Goal: Download file/media

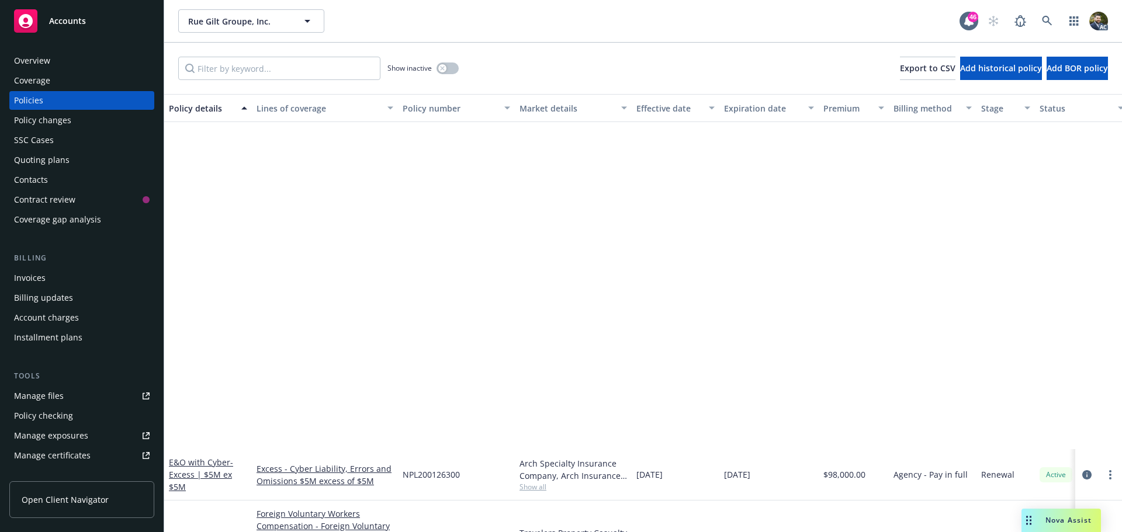
scroll to position [409, 0]
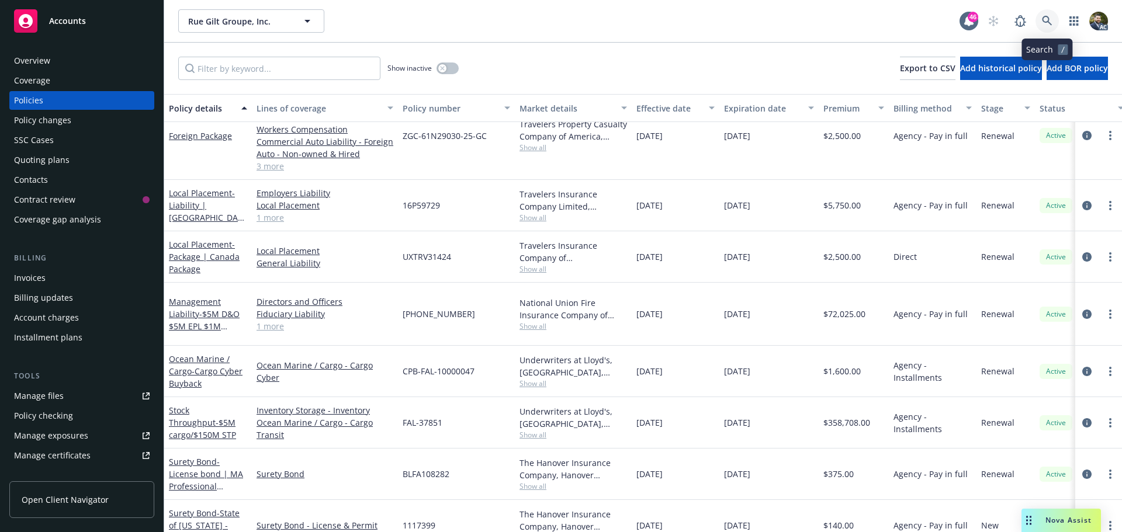
click at [1050, 16] on icon at bounding box center [1047, 21] width 11 height 11
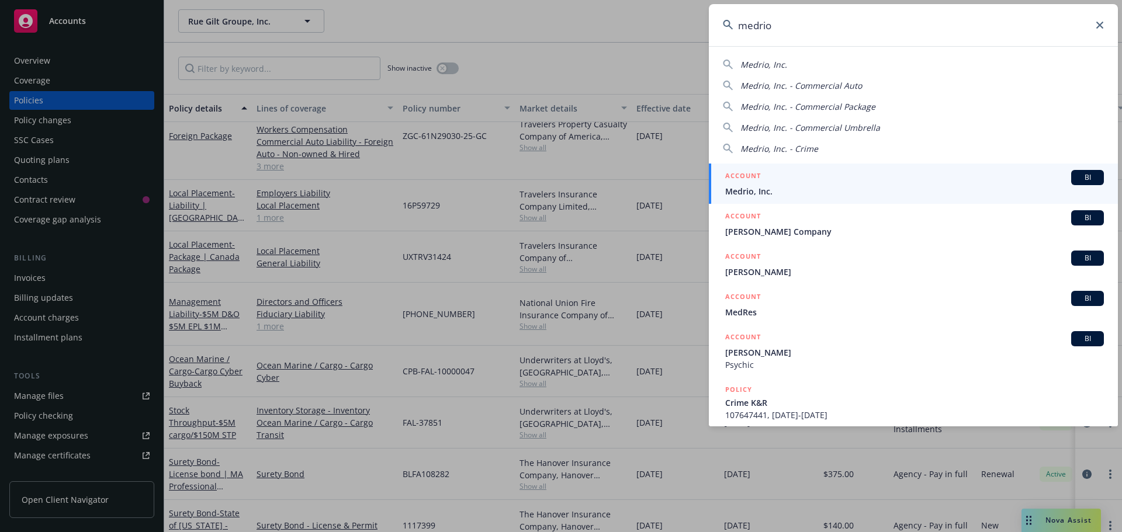
type input "medrio"
click at [911, 188] on span "Medrio, Inc." at bounding box center [914, 191] width 379 height 12
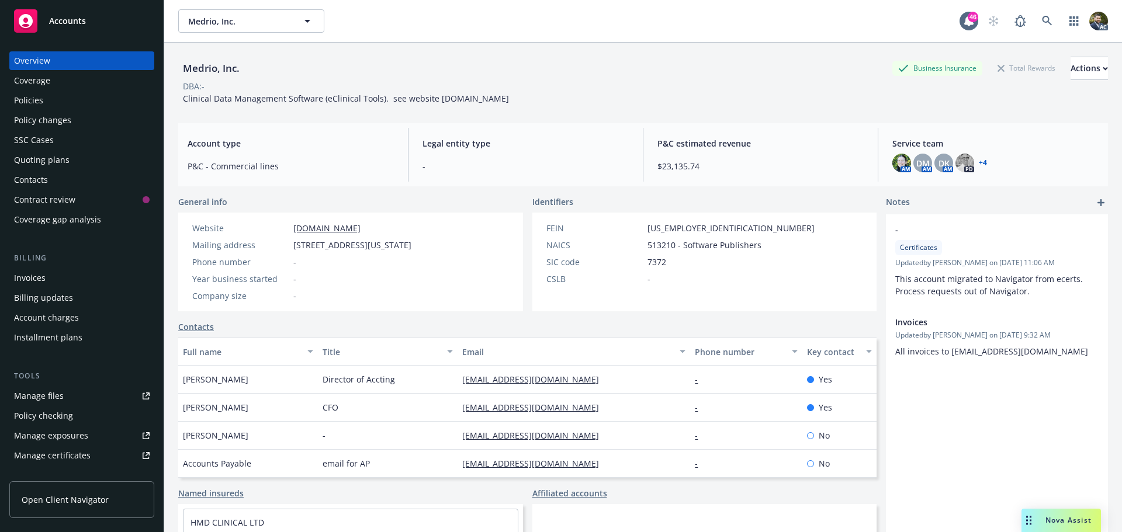
click at [55, 100] on div "Policies" at bounding box center [82, 100] width 136 height 19
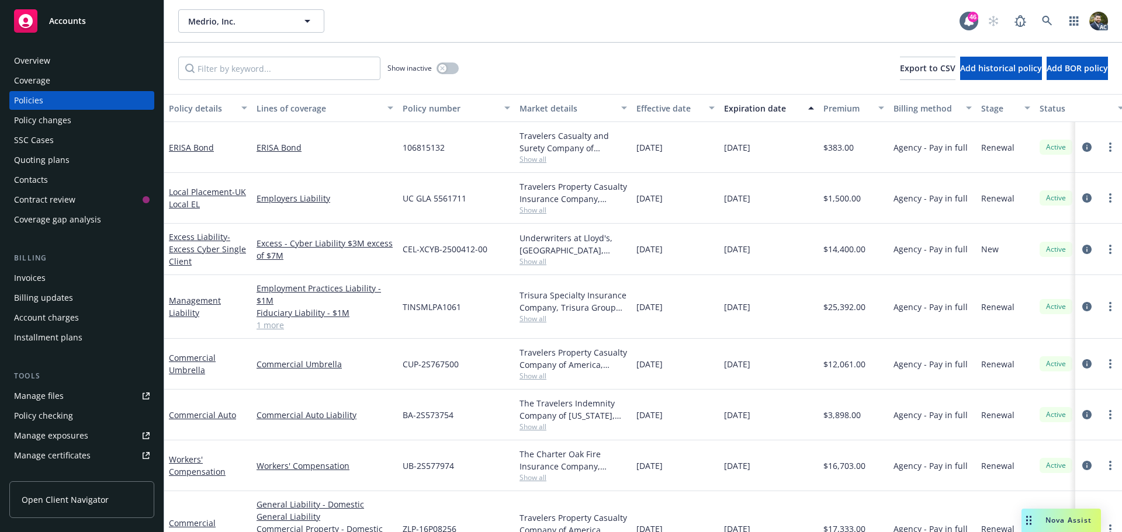
click at [205, 106] on div "Policy details" at bounding box center [201, 108] width 65 height 12
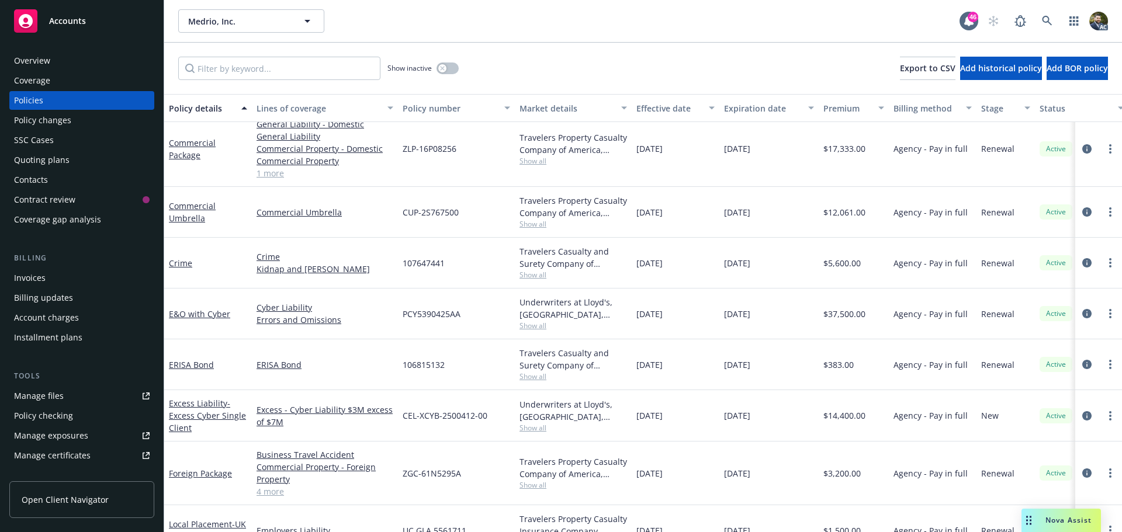
scroll to position [59, 0]
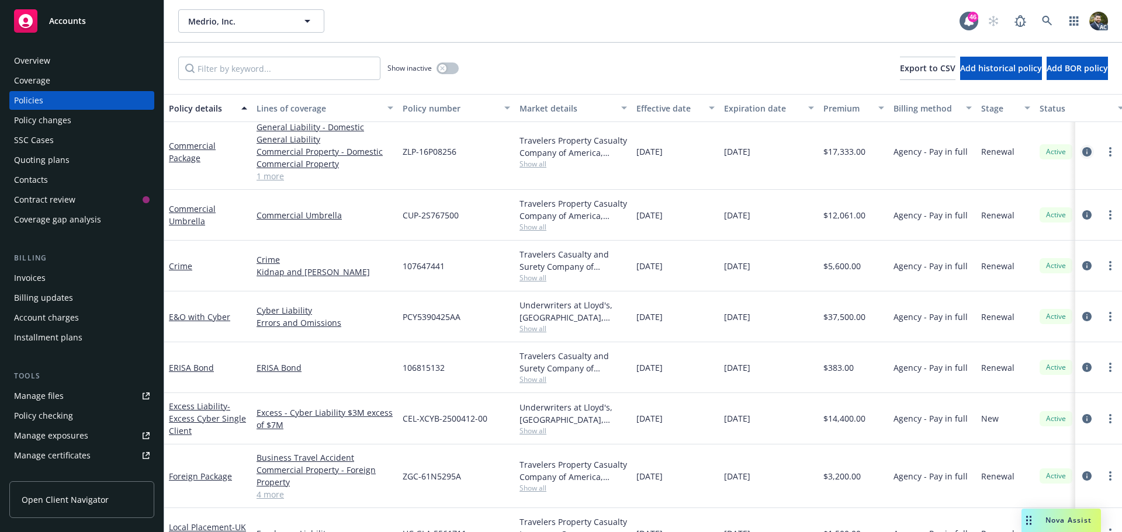
click at [1082, 147] on icon "circleInformation" at bounding box center [1086, 151] width 9 height 9
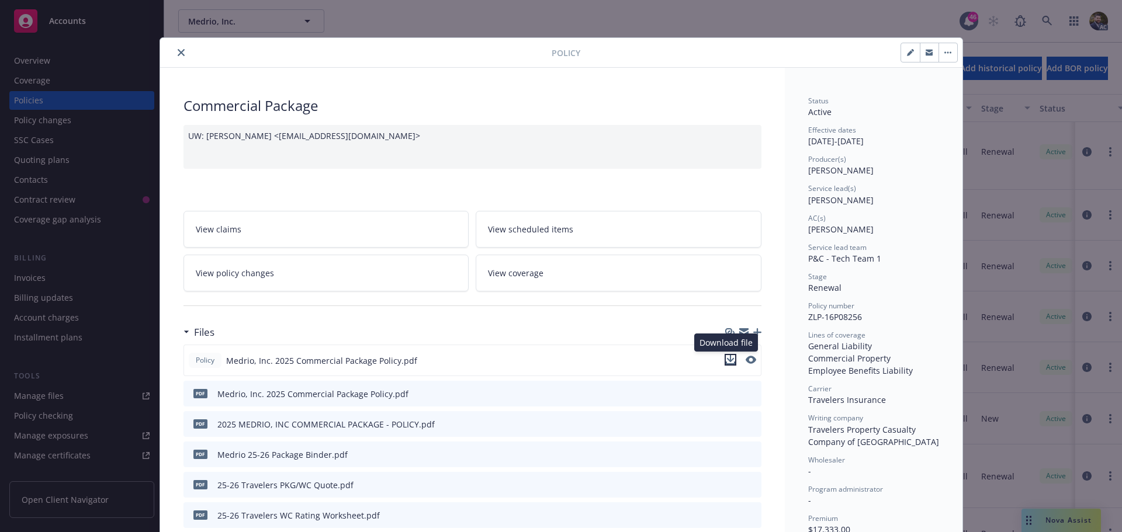
click at [726, 357] on icon "download file" at bounding box center [730, 358] width 8 height 7
